Goal: Task Accomplishment & Management: Use online tool/utility

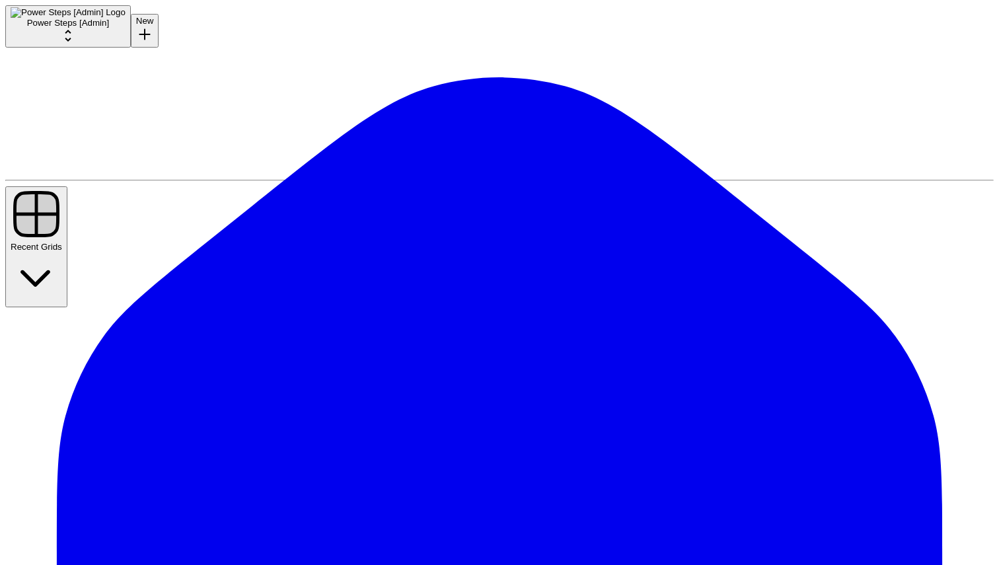
drag, startPoint x: 717, startPoint y: 388, endPoint x: 689, endPoint y: -1, distance: 389.4
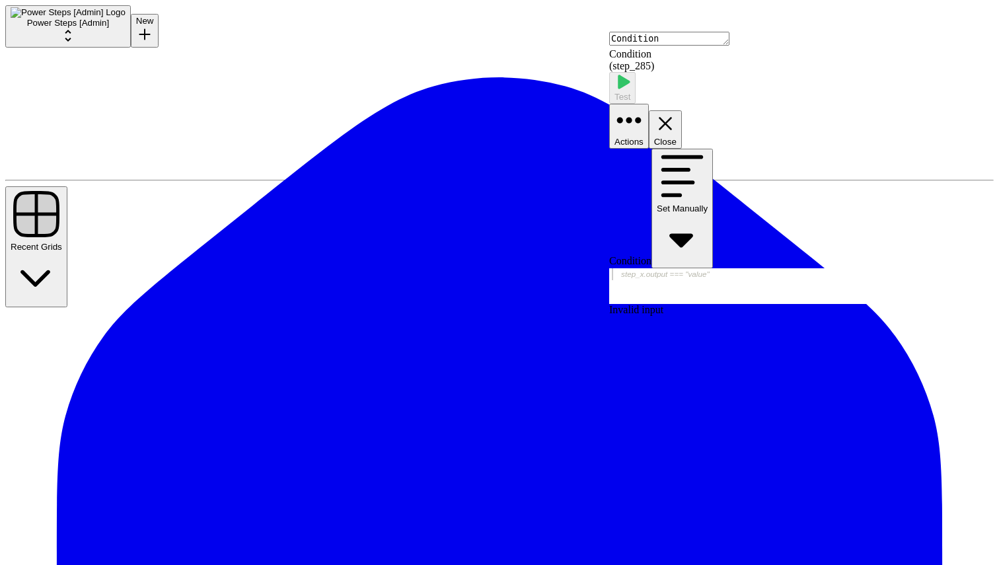
drag, startPoint x: 469, startPoint y: 181, endPoint x: 383, endPoint y: 209, distance: 90.4
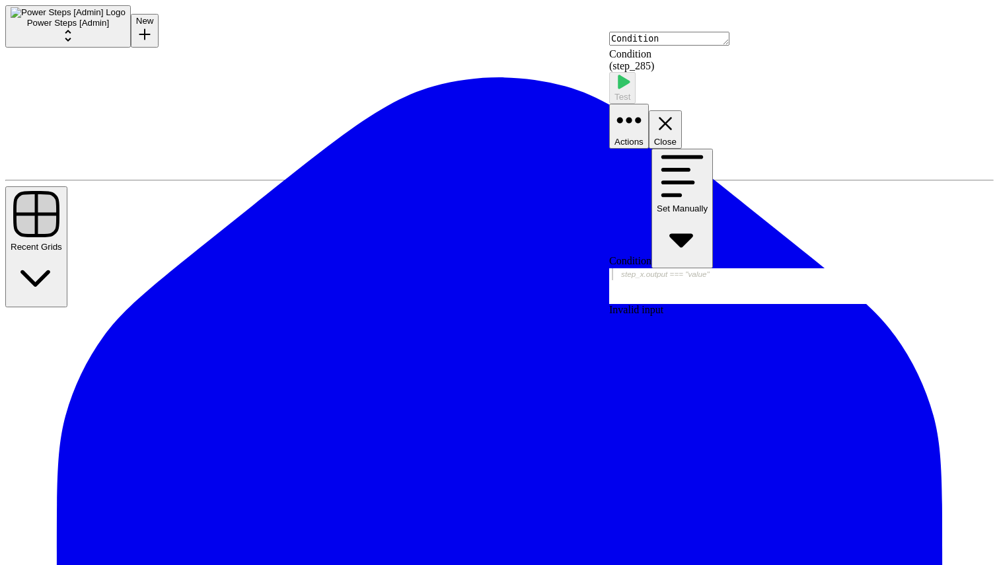
click at [672, 268] on div at bounding box center [804, 297] width 390 height 59
paste textarea "**********"
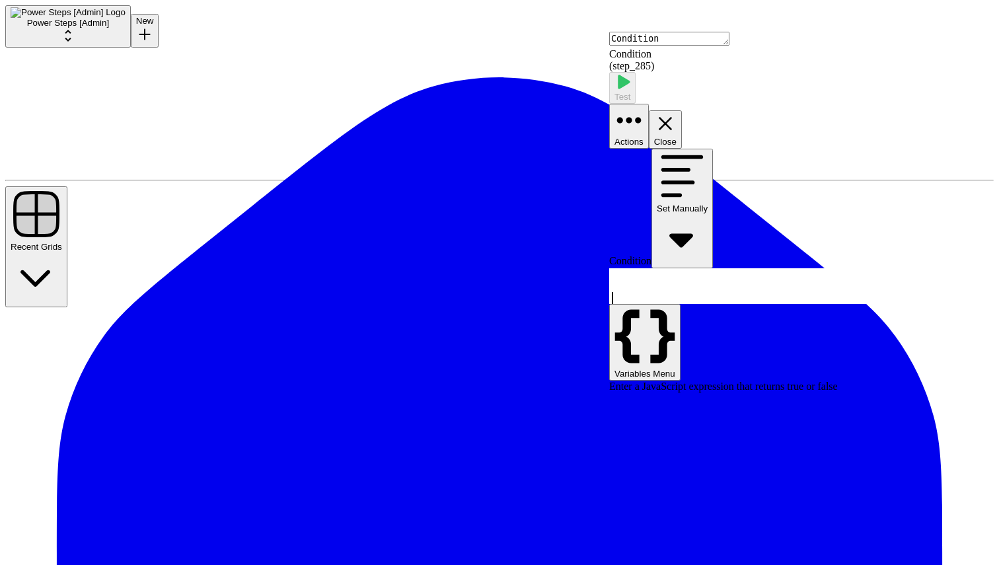
scroll to position [12, 0]
type textarea "**********"
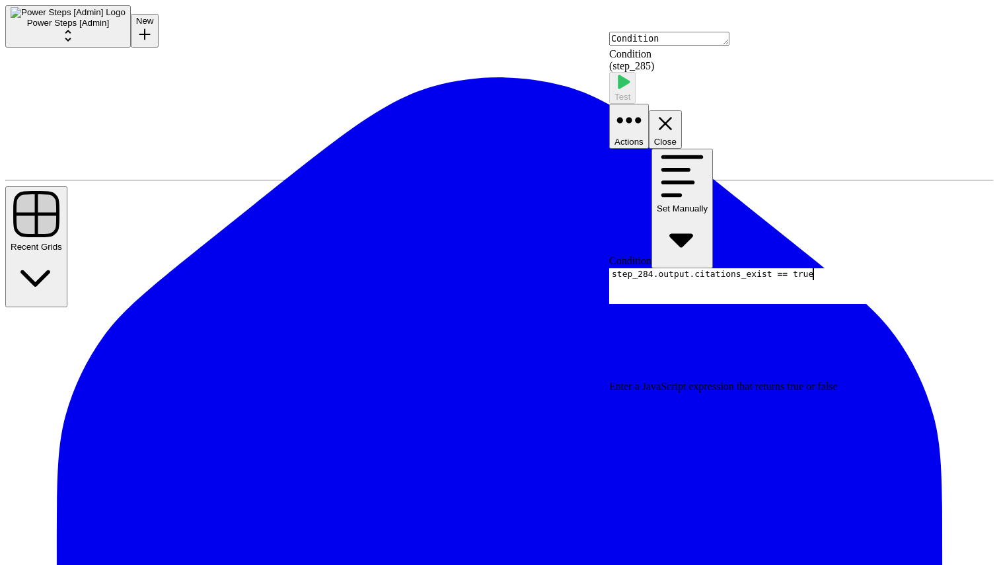
click at [880, 240] on div "**********" at bounding box center [804, 271] width 390 height 244
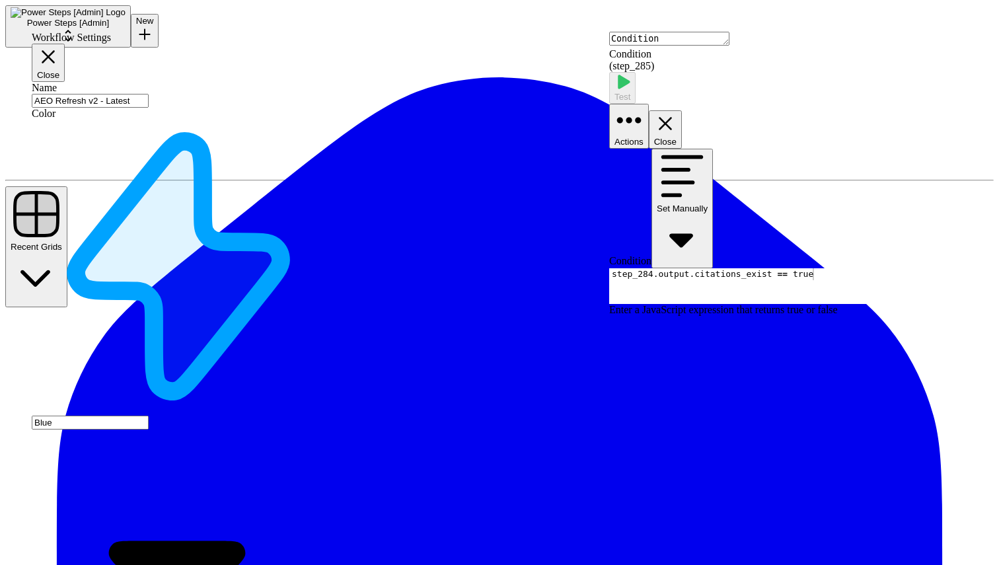
drag, startPoint x: 97, startPoint y: 100, endPoint x: 203, endPoint y: 100, distance: 105.7
click at [149, 100] on input "AEO Refresh v2 - Latest" at bounding box center [90, 101] width 117 height 14
type input "AEO Refresh"
click at [200, 82] on form "Name AEO Refresh Color Blue Description (Optional) Optimize content for an AI s…" at bounding box center [178, 569] width 293 height 974
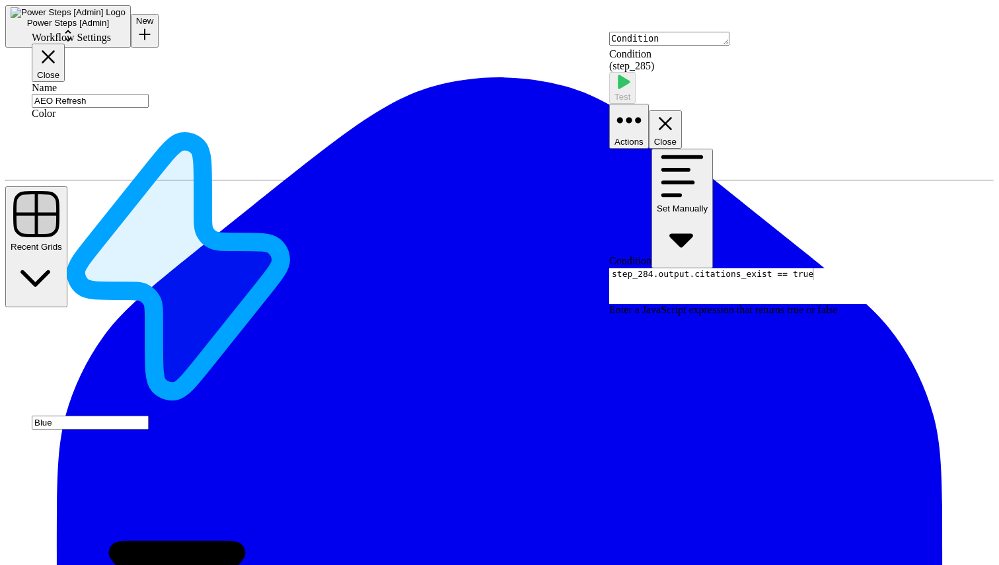
click at [305, 38] on header "Workflow Settings Close" at bounding box center [178, 57] width 293 height 50
click at [59, 46] on icon "button" at bounding box center [48, 57] width 22 height 22
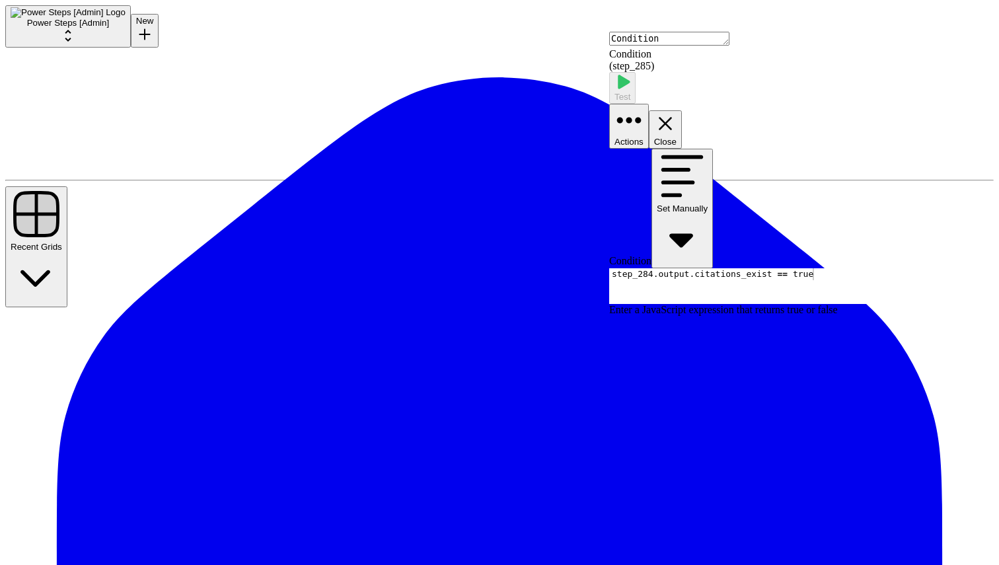
click at [682, 110] on button "Close" at bounding box center [665, 129] width 33 height 38
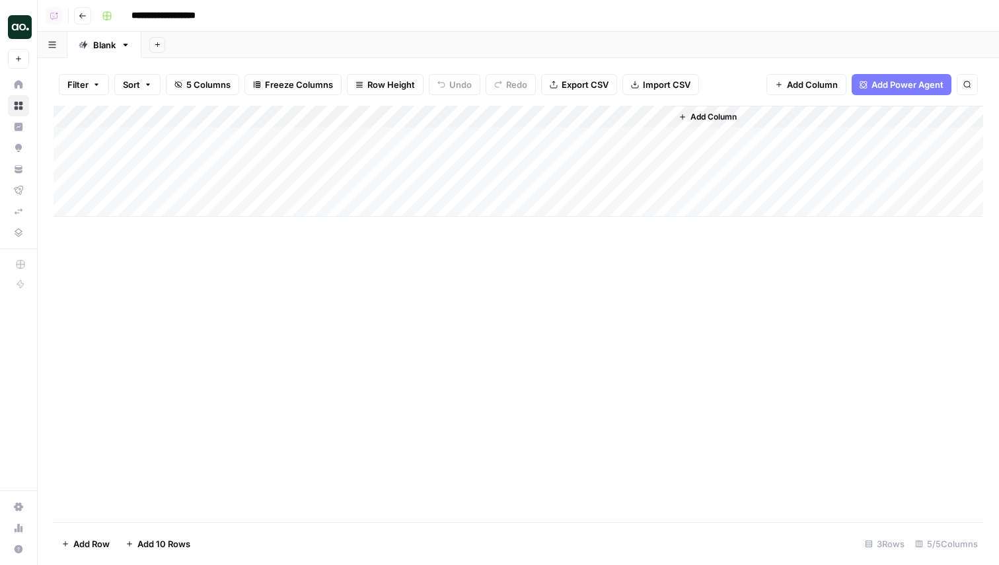
click at [525, 116] on div "Add Column" at bounding box center [517, 161] width 929 height 111
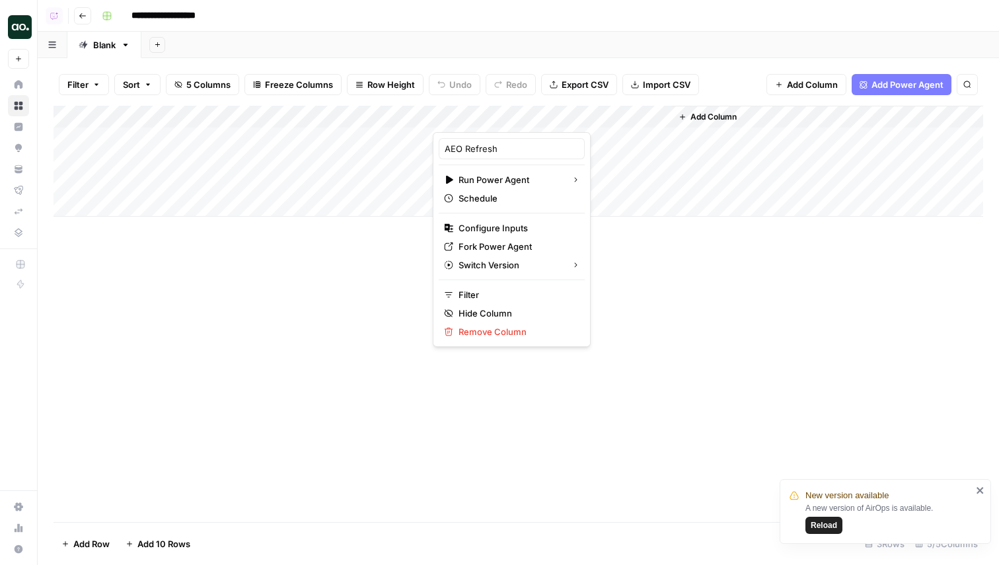
click at [598, 44] on div "Add Sheet" at bounding box center [569, 45] width 857 height 26
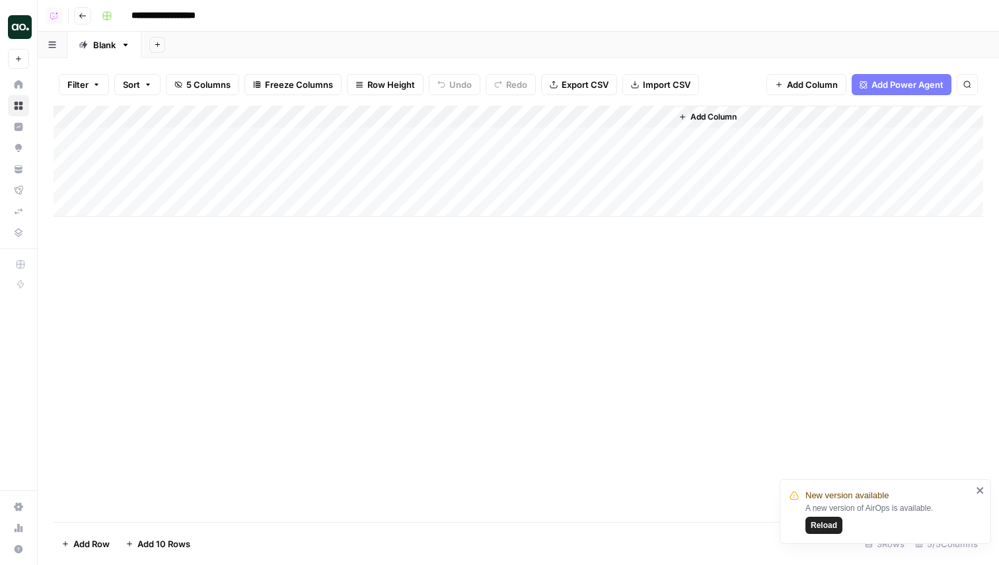
click at [522, 111] on div "Add Column" at bounding box center [517, 161] width 929 height 111
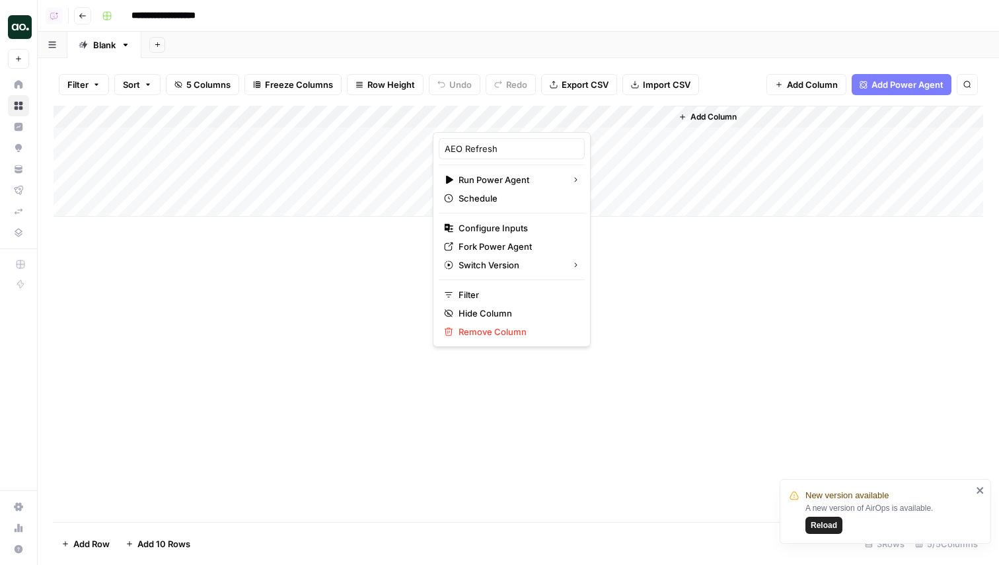
click at [525, 44] on div "Add Sheet" at bounding box center [569, 45] width 857 height 26
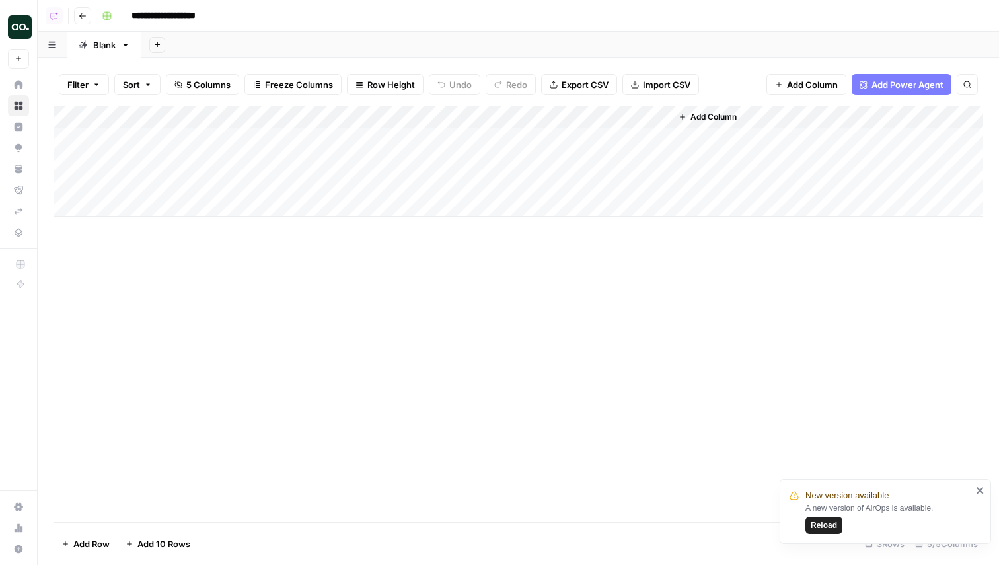
click at [495, 139] on div "Add Column" at bounding box center [517, 161] width 929 height 111
click at [491, 153] on div "Add Column" at bounding box center [517, 161] width 929 height 111
